Goal: Task Accomplishment & Management: Manage account settings

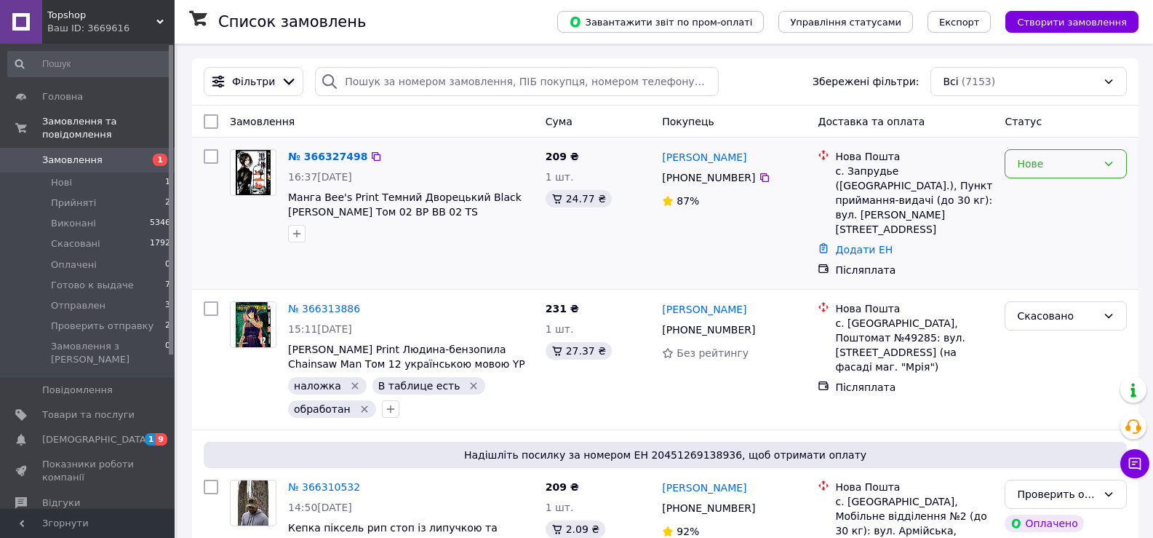
drag, startPoint x: 1029, startPoint y: 159, endPoint x: 1034, endPoint y: 169, distance: 12.0
click at [1029, 159] on div "Нове" at bounding box center [1057, 164] width 80 height 16
drag, startPoint x: 1037, startPoint y: 189, endPoint x: 884, endPoint y: 193, distance: 153.5
click at [1037, 189] on li "Прийнято" at bounding box center [1065, 196] width 121 height 26
click at [322, 153] on link "№ 366327498" at bounding box center [324, 157] width 72 height 12
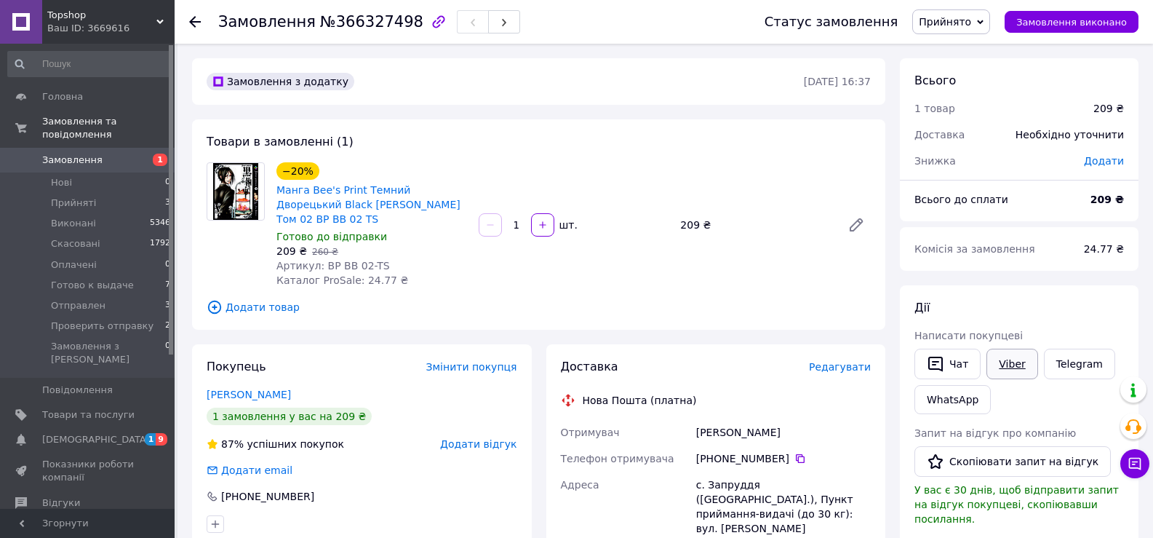
click at [1013, 364] on link "Viber" at bounding box center [1011, 363] width 51 height 31
drag, startPoint x: 273, startPoint y: 190, endPoint x: 407, endPoint y: 202, distance: 135.1
click at [407, 202] on div "−20% Манга Bee's Print Темний Дворецький Black Butler Том 02 BP BB 02 TS Готово…" at bounding box center [372, 224] width 202 height 131
copy link "Манга Bee's Print Темний Дворецький Black Butler Том 02 BP BB 02"
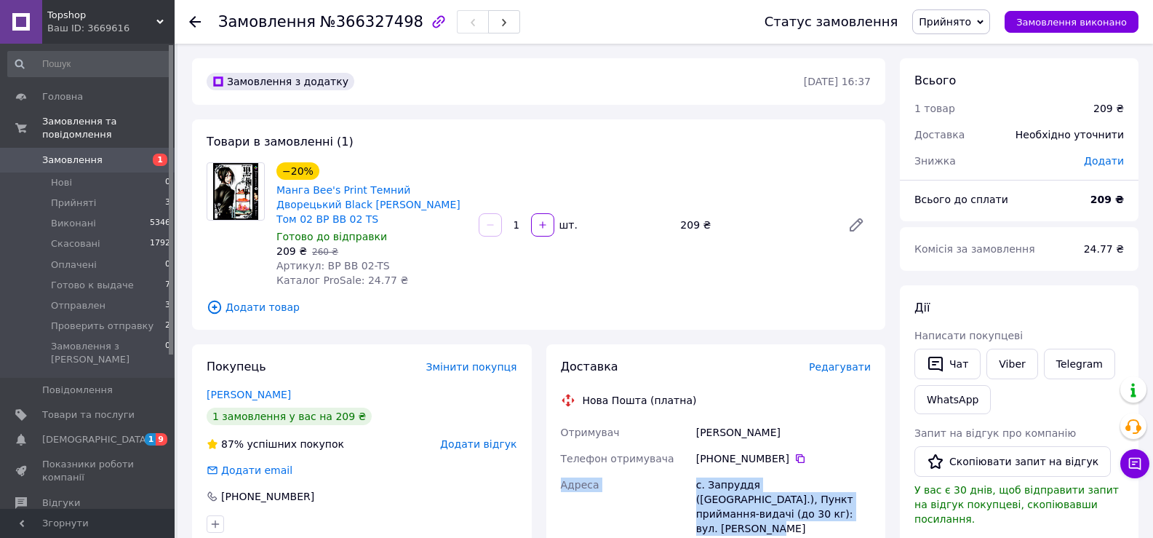
drag, startPoint x: 563, startPoint y: 473, endPoint x: 783, endPoint y: 497, distance: 221.7
copy div "Адреса с. Запруддя (Київська обл.), Пункт приймання-видачі (до 30 кг): вул. Іва…"
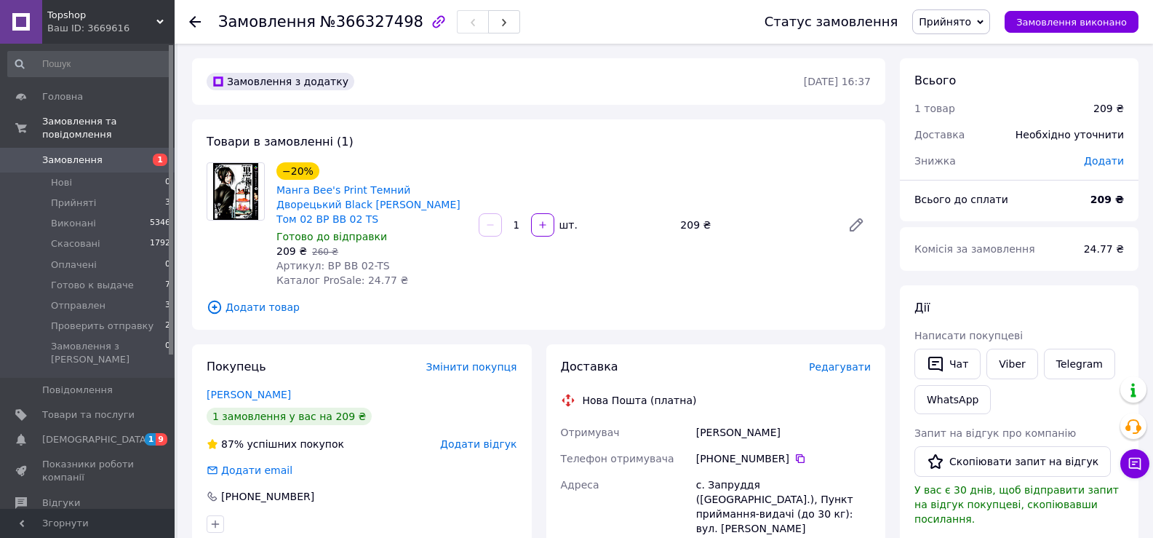
click at [197, 23] on use at bounding box center [195, 22] width 12 height 12
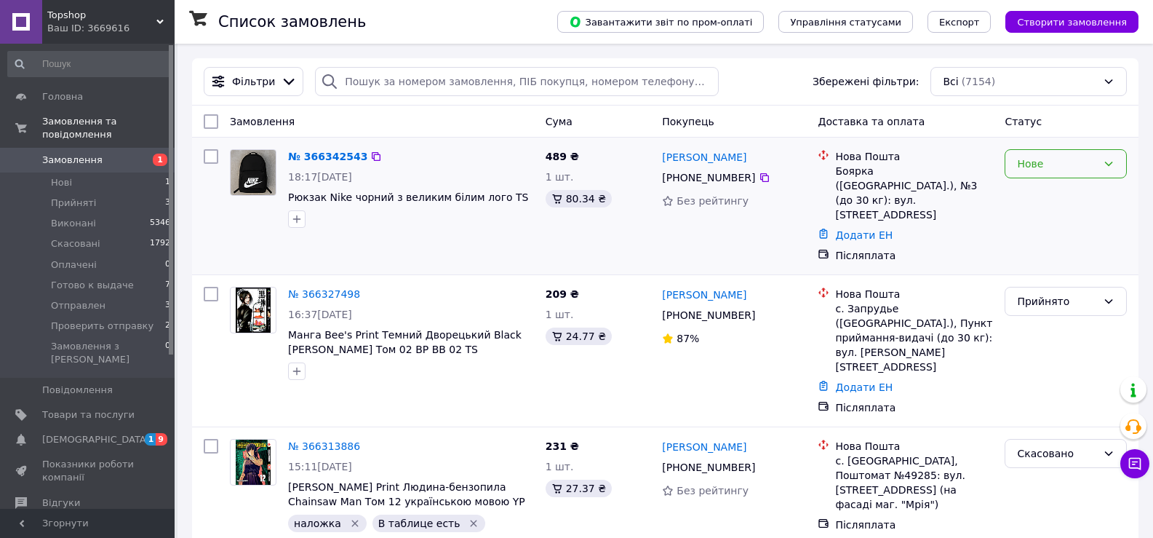
click at [1027, 169] on div "Нове" at bounding box center [1057, 164] width 80 height 16
click at [1037, 189] on li "Прийнято" at bounding box center [1065, 196] width 121 height 26
click at [323, 159] on link "№ 366342543" at bounding box center [324, 157] width 72 height 12
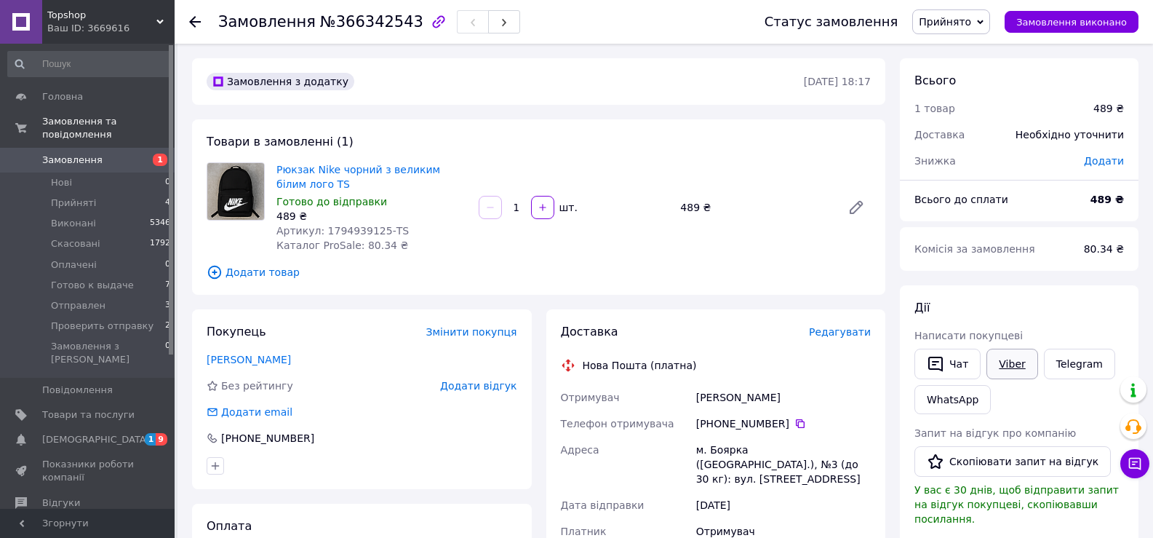
click at [994, 358] on link "Viber" at bounding box center [1011, 363] width 51 height 31
drag, startPoint x: 283, startPoint y: 170, endPoint x: 298, endPoint y: 178, distance: 16.6
click at [298, 178] on div "Рюкзак Nike чорний з великим білим лого TS Готово до відправки 489 ₴ Артикул: 1…" at bounding box center [372, 207] width 202 height 96
copy link "Рюкзак Nike чорний з великим білим лого"
drag, startPoint x: 561, startPoint y: 450, endPoint x: 829, endPoint y: 467, distance: 268.3
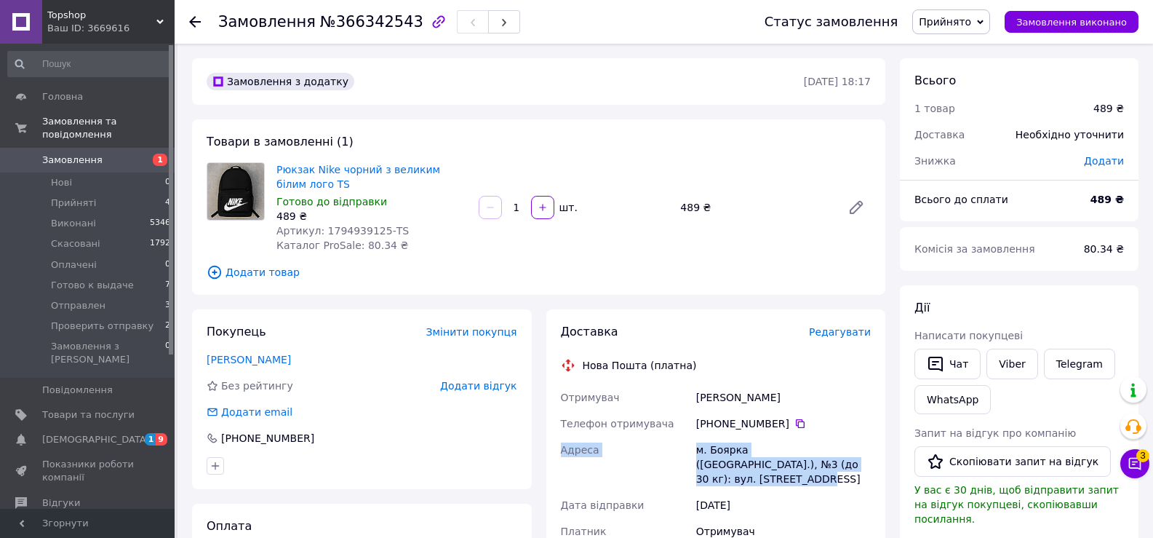
click at [829, 467] on div "Отримувач Вербська Тетяна Телефон отримувача +380 63 736 34 09   Адреса м. Бояр…" at bounding box center [716, 523] width 316 height 279
copy div "Адреса м. Боярка (Київська обл.), №3 (до 30 кг): вул. Білогородська, 43"
click at [194, 20] on icon at bounding box center [195, 22] width 12 height 12
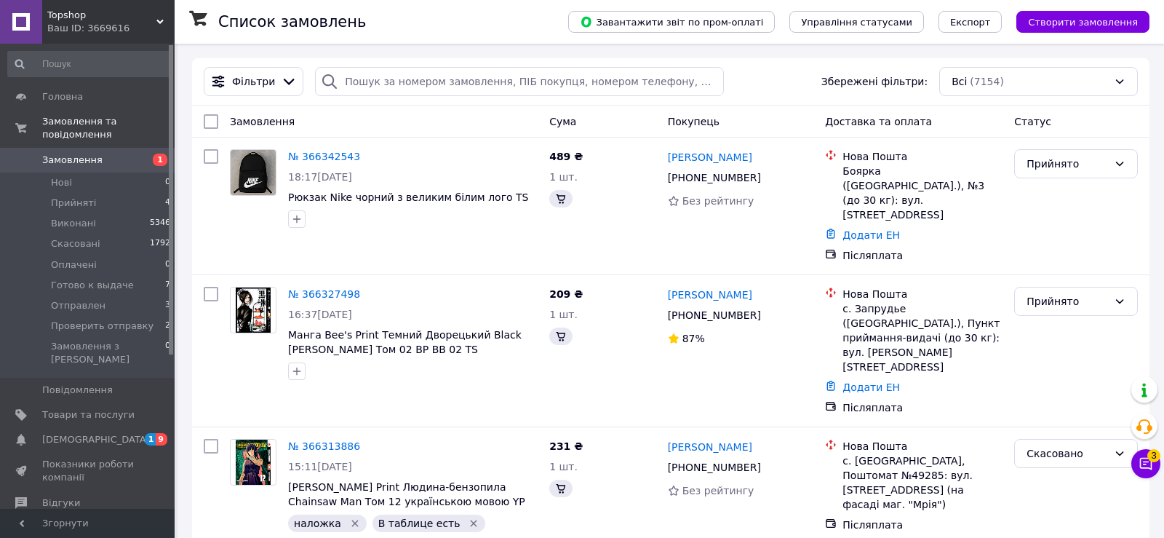
click at [1140, 465] on icon at bounding box center [1146, 464] width 12 height 12
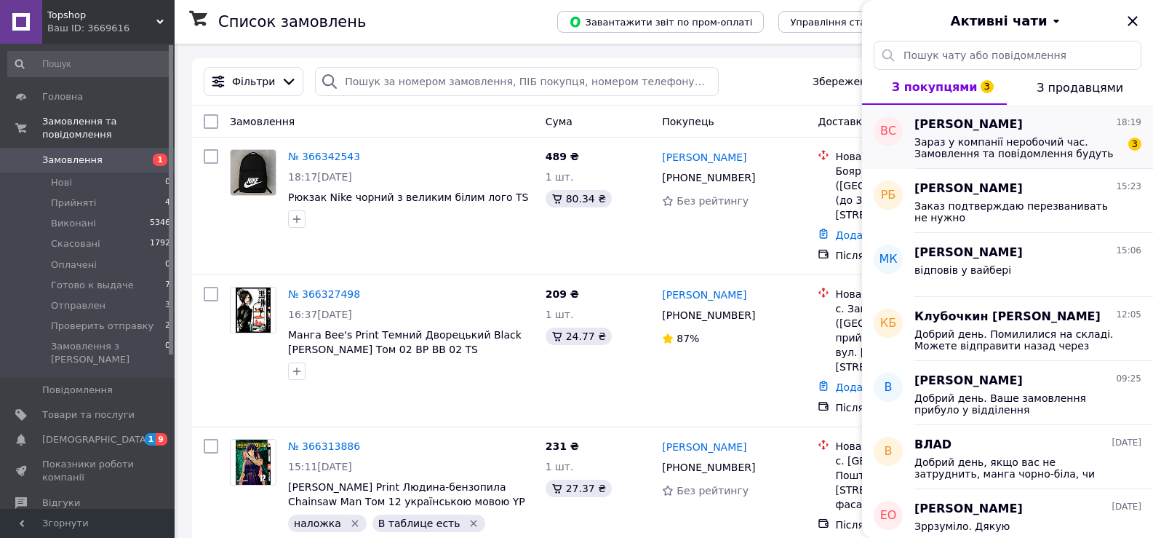
click at [1037, 152] on span "Зараз у компанії неробочий час. Замовлення та повідомлення будуть оброблені з 0…" at bounding box center [1017, 147] width 207 height 23
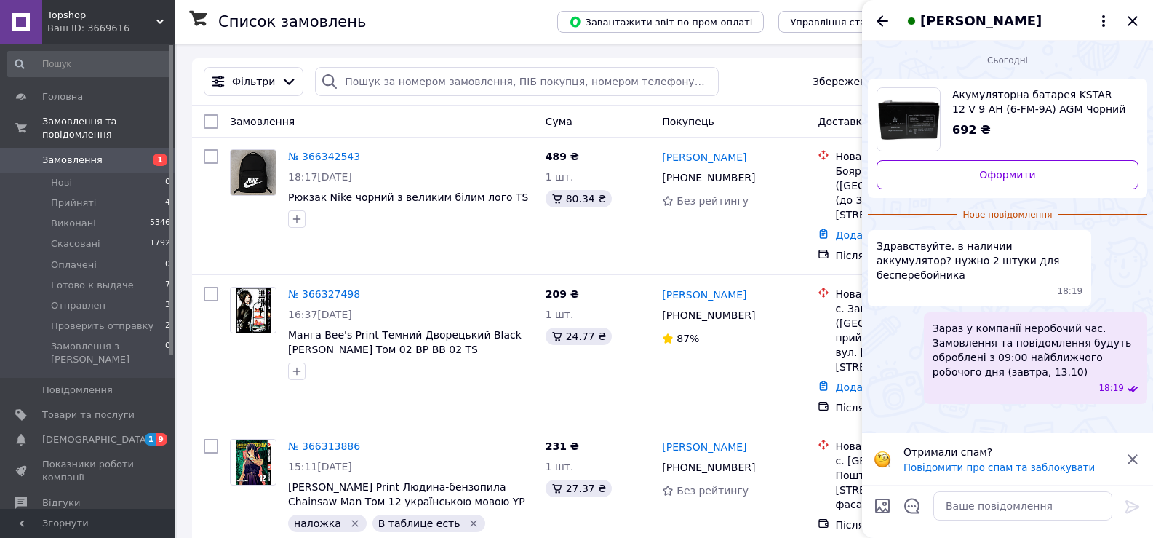
click at [899, 113] on img "Переглянути товар" at bounding box center [908, 119] width 63 height 63
click at [981, 507] on textarea at bounding box center [1022, 505] width 179 height 29
type textarea "Добрий день . Закінчився"
click at [1136, 509] on icon at bounding box center [1132, 506] width 17 height 17
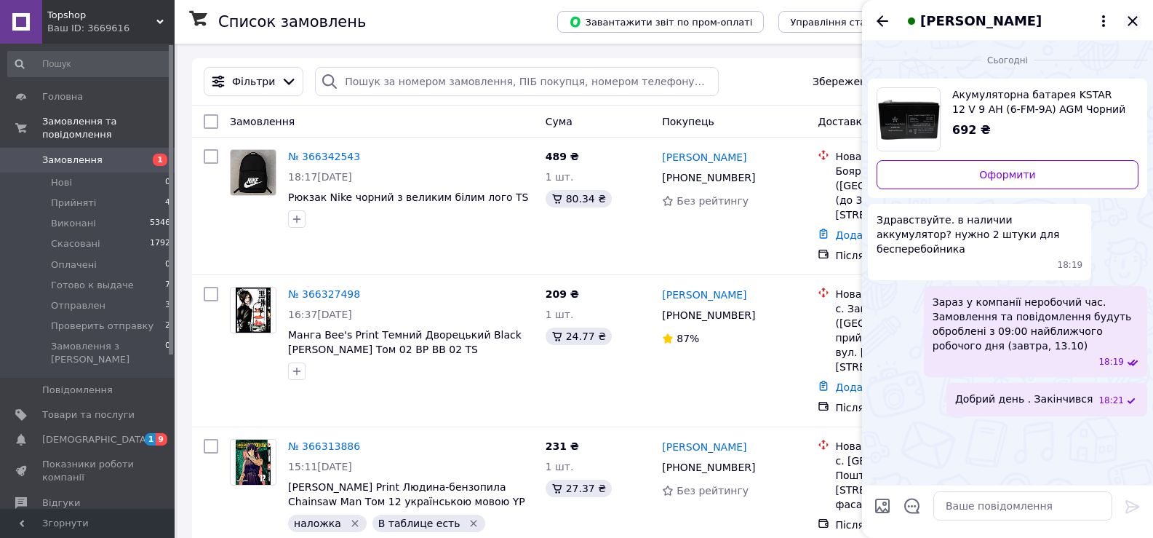
click at [1133, 17] on icon "Закрити" at bounding box center [1132, 20] width 17 height 17
